Goal: Task Accomplishment & Management: Complete application form

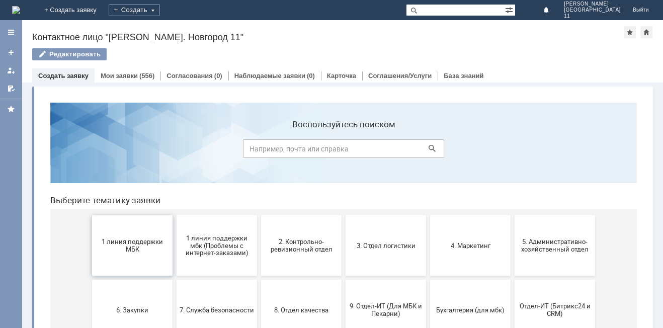
click at [110, 245] on span "1 линия поддержки МБК" at bounding box center [132, 245] width 74 height 15
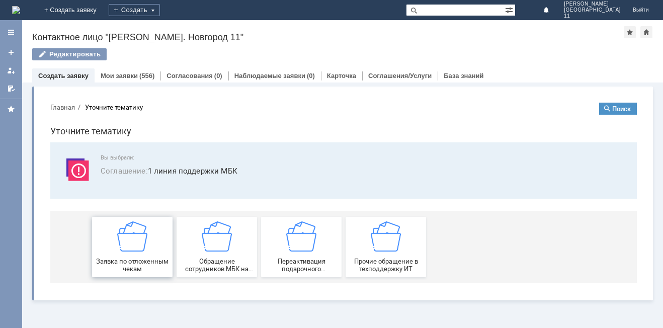
click at [118, 241] on img at bounding box center [132, 236] width 30 height 30
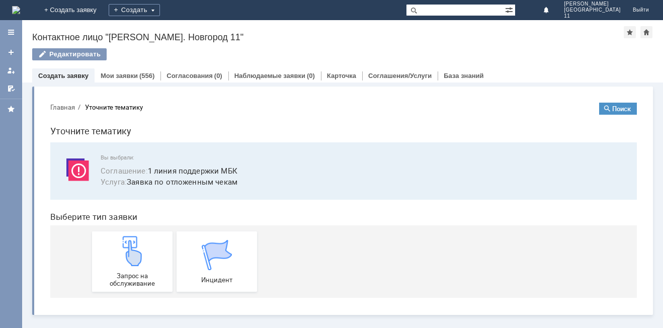
click at [118, 241] on img at bounding box center [132, 251] width 30 height 30
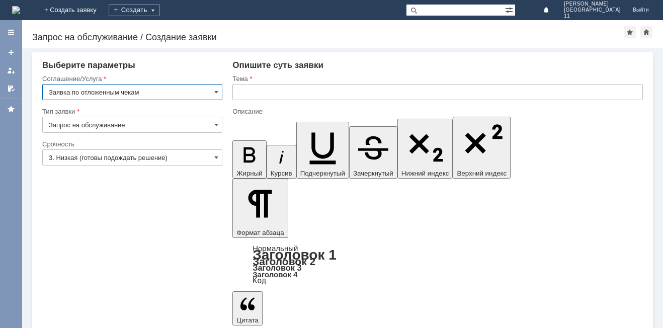
click at [253, 94] on input "text" at bounding box center [437, 92] width 410 height 16
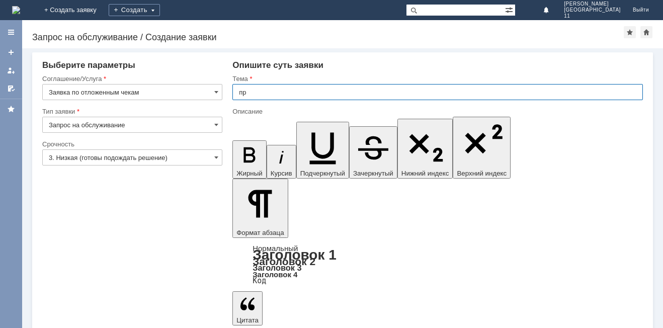
type input "п"
type input "прошу удалить отложенные чеки"
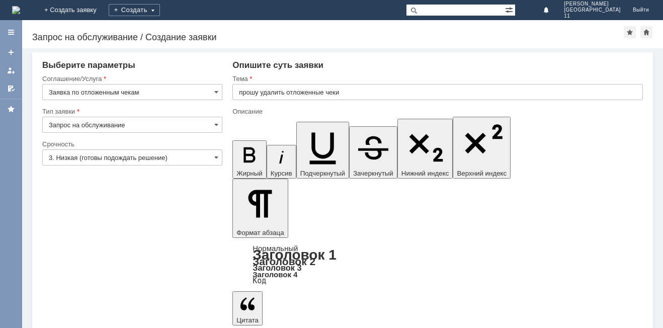
drag, startPoint x: 342, startPoint y: 2675, endPoint x: 341, endPoint y: 2680, distance: 5.1
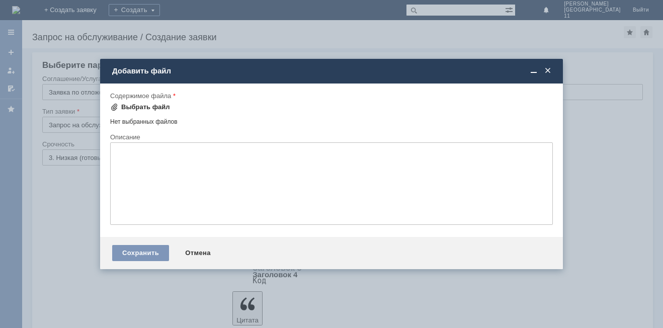
click at [156, 108] on div "Выбрать файл" at bounding box center [145, 107] width 49 height 8
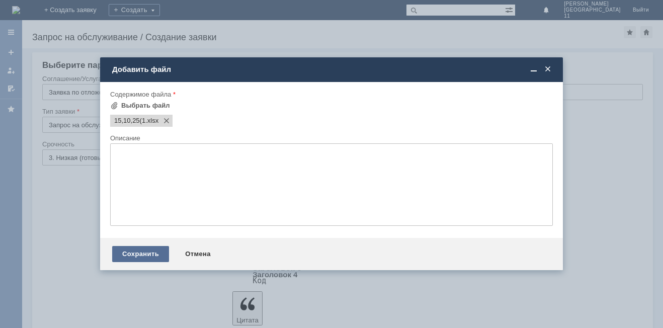
click at [150, 251] on div "Сохранить" at bounding box center [140, 254] width 57 height 16
